Goal: Navigation & Orientation: Go to known website

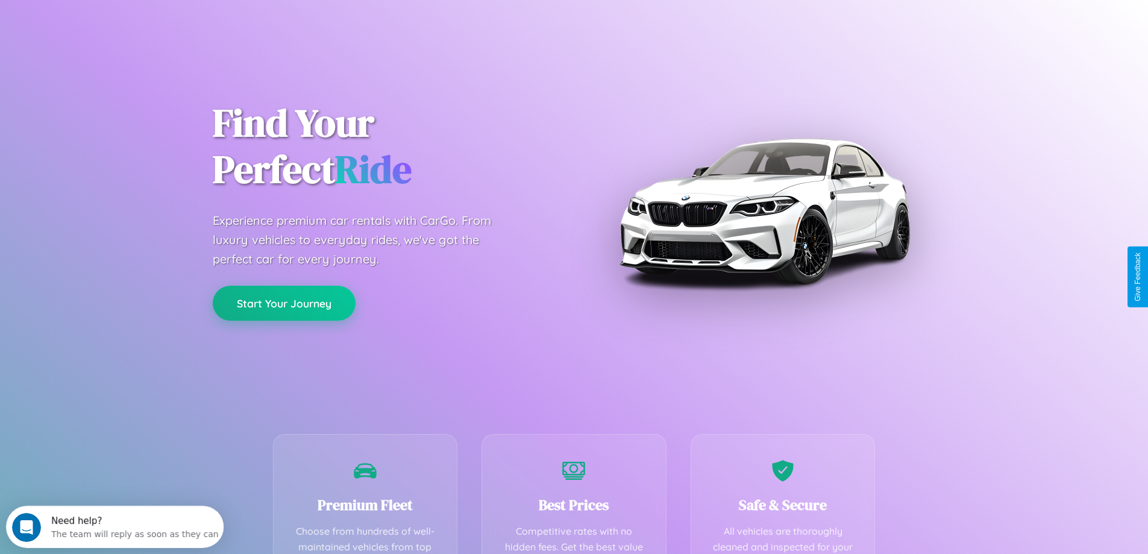
click at [284, 303] on button "Start Your Journey" at bounding box center [284, 303] width 143 height 35
click at [284, 302] on button "Start Your Journey" at bounding box center [284, 303] width 143 height 35
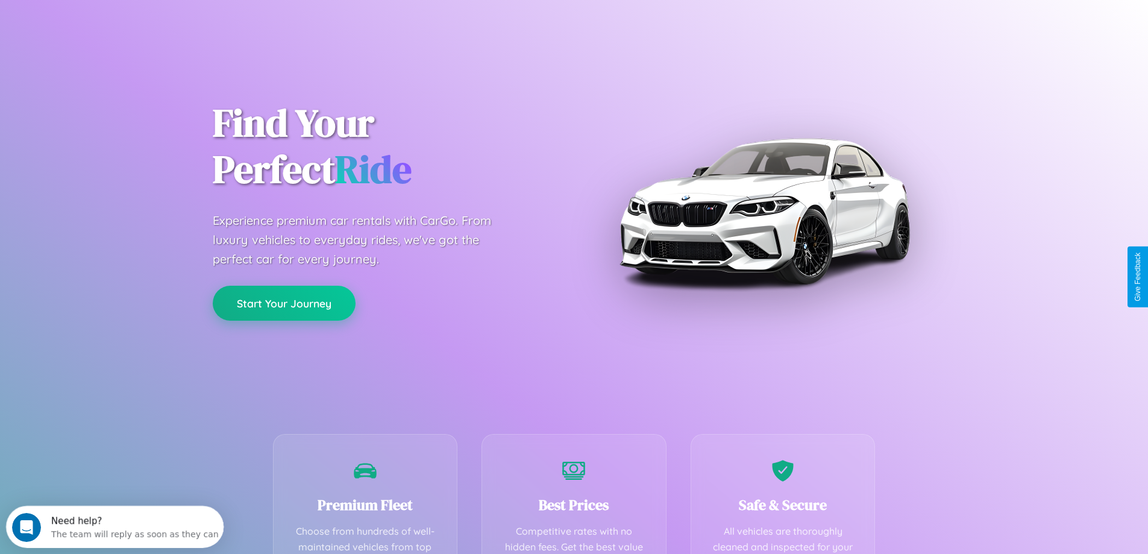
click at [284, 302] on button "Start Your Journey" at bounding box center [284, 303] width 143 height 35
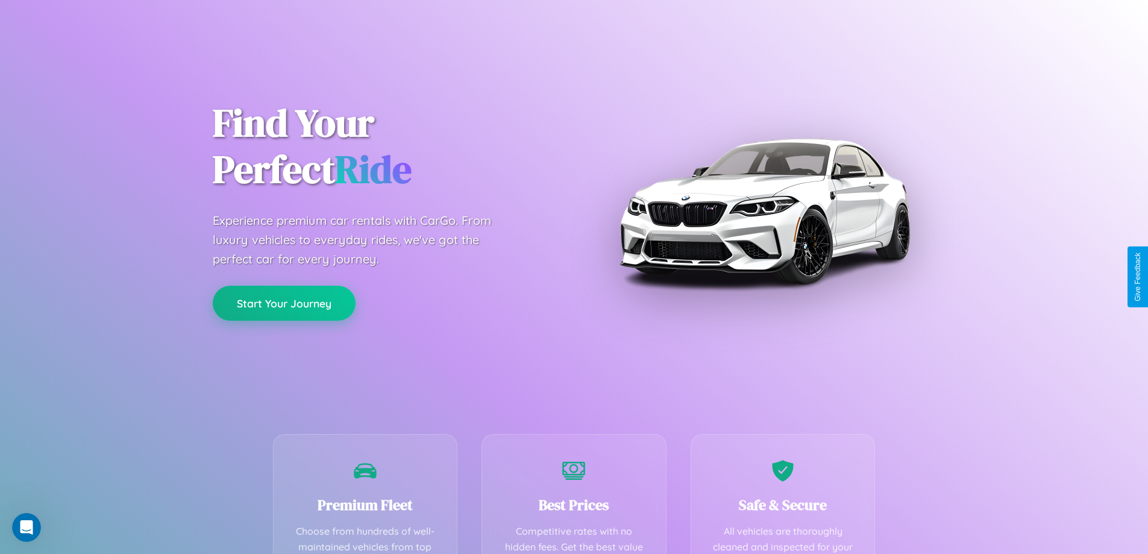
click at [284, 302] on button "Start Your Journey" at bounding box center [284, 303] width 143 height 35
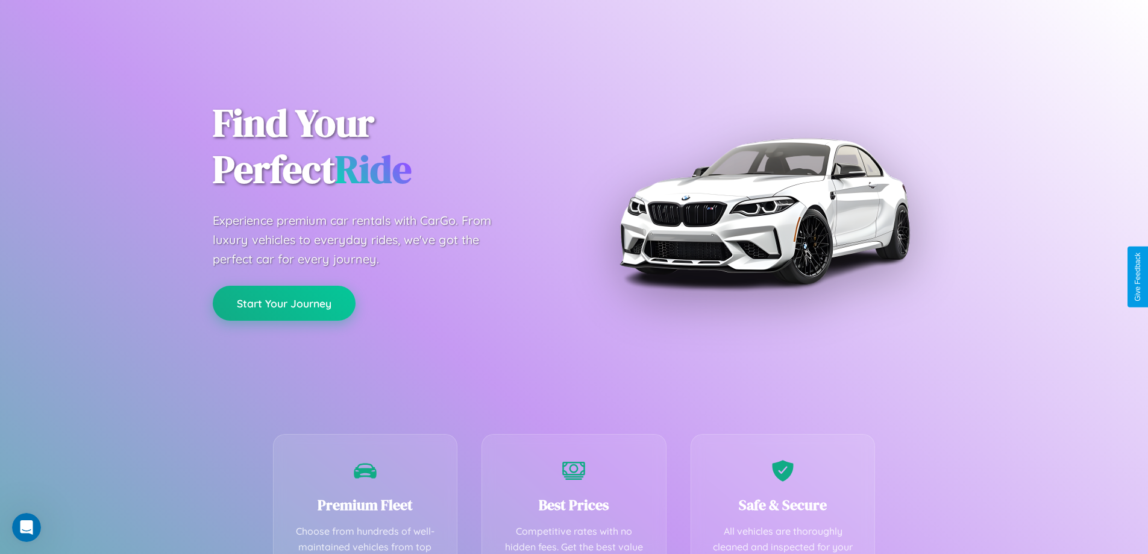
click at [284, 302] on button "Start Your Journey" at bounding box center [284, 303] width 143 height 35
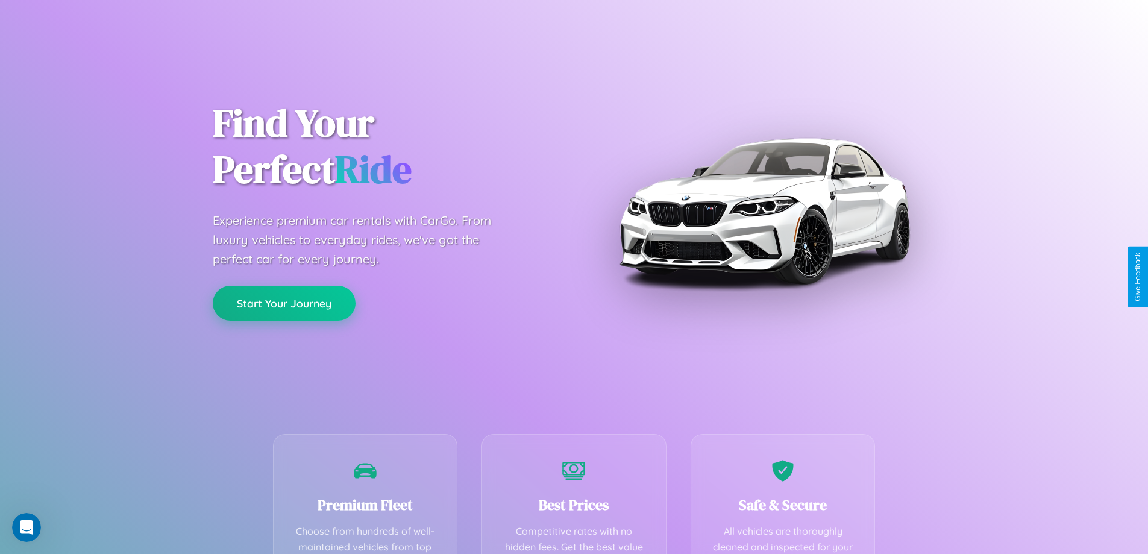
click at [284, 302] on button "Start Your Journey" at bounding box center [284, 303] width 143 height 35
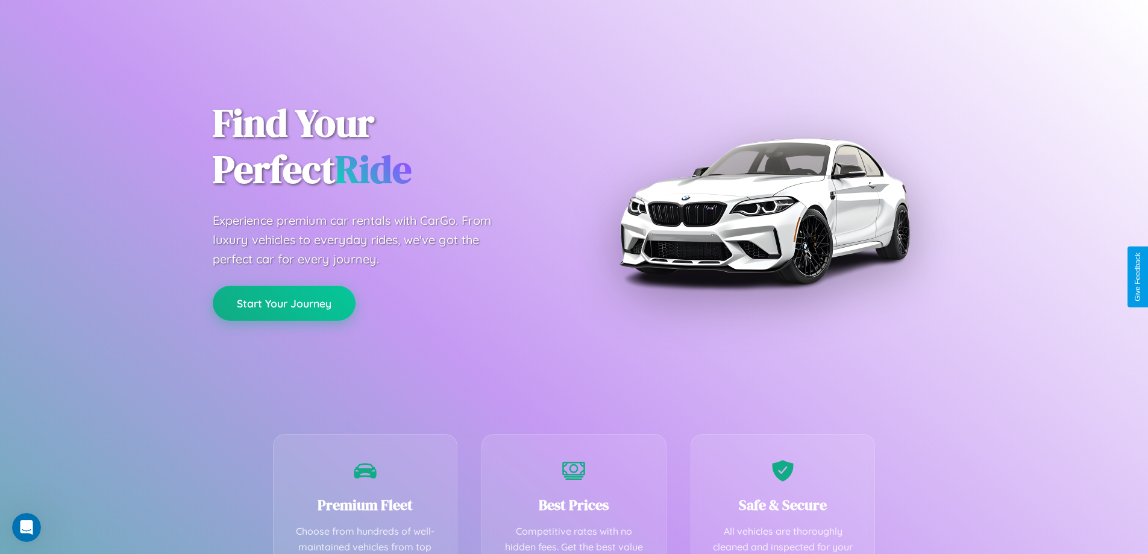
click at [284, 302] on button "Start Your Journey" at bounding box center [284, 303] width 143 height 35
